Goal: Task Accomplishment & Management: Complete application form

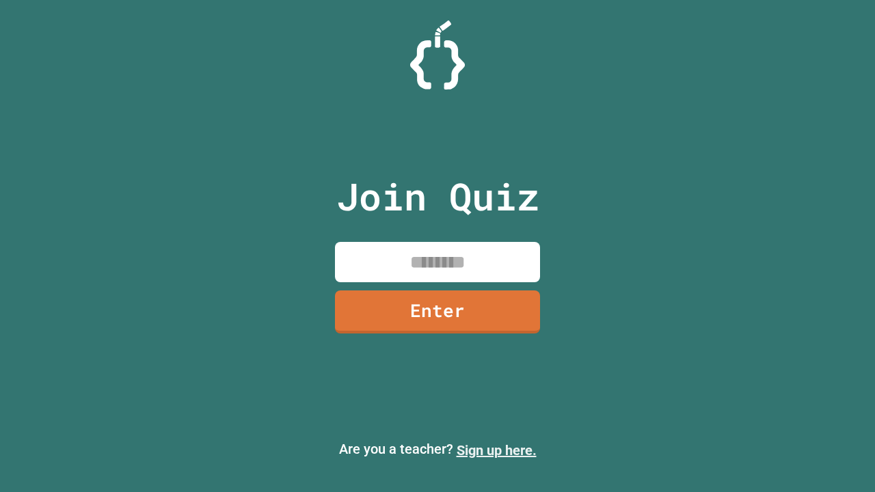
click at [496, 450] on link "Sign up here." at bounding box center [497, 450] width 80 height 16
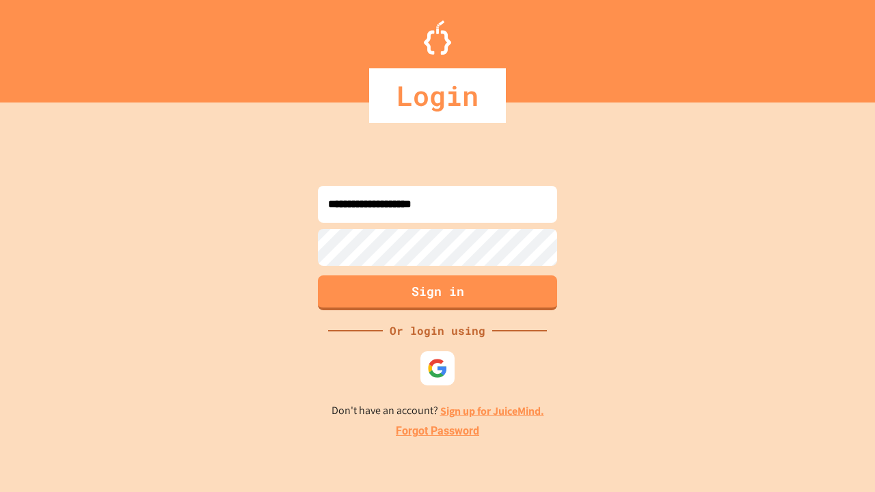
type input "**********"
